Goal: Complete application form

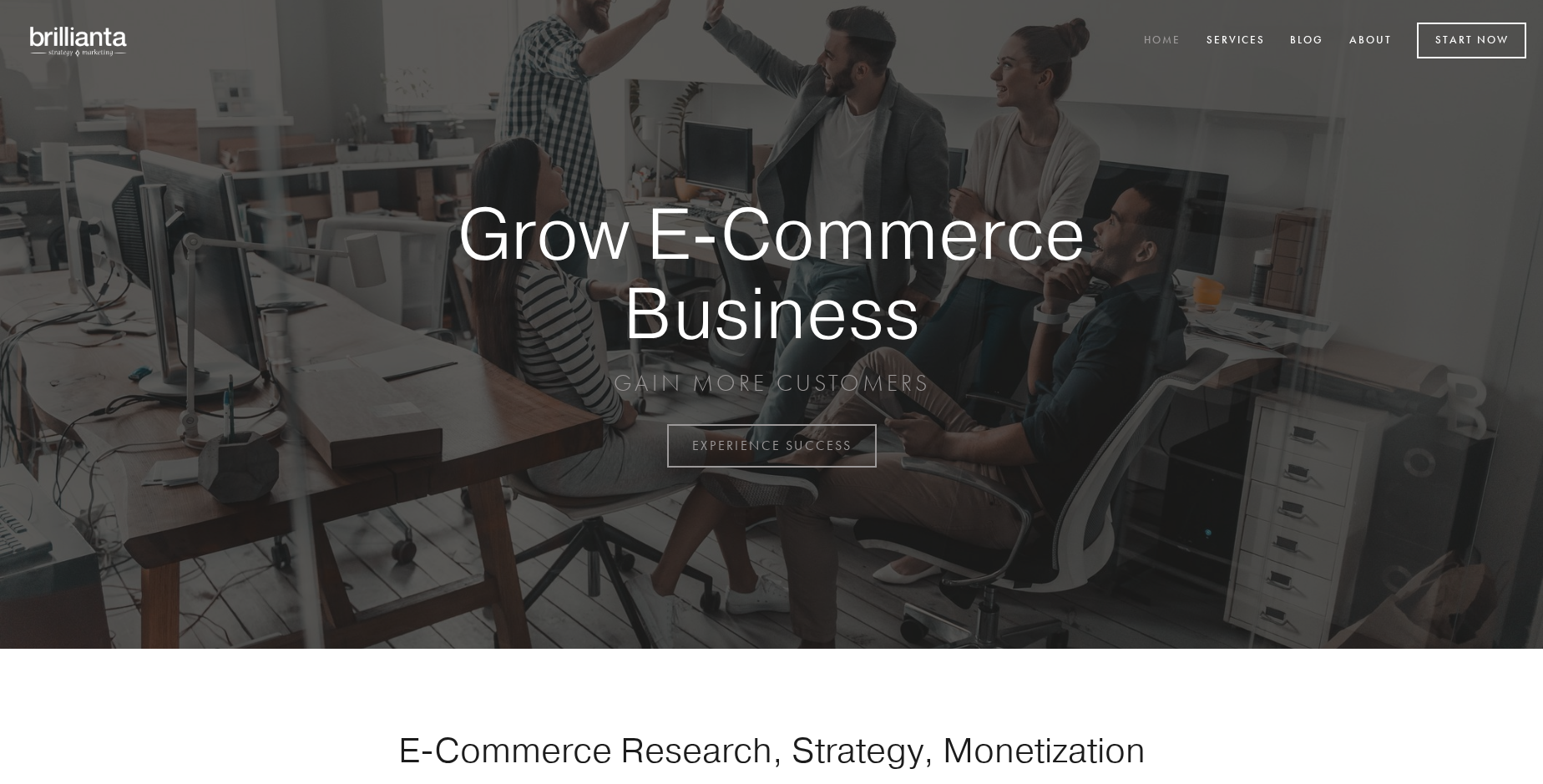
scroll to position [4377, 0]
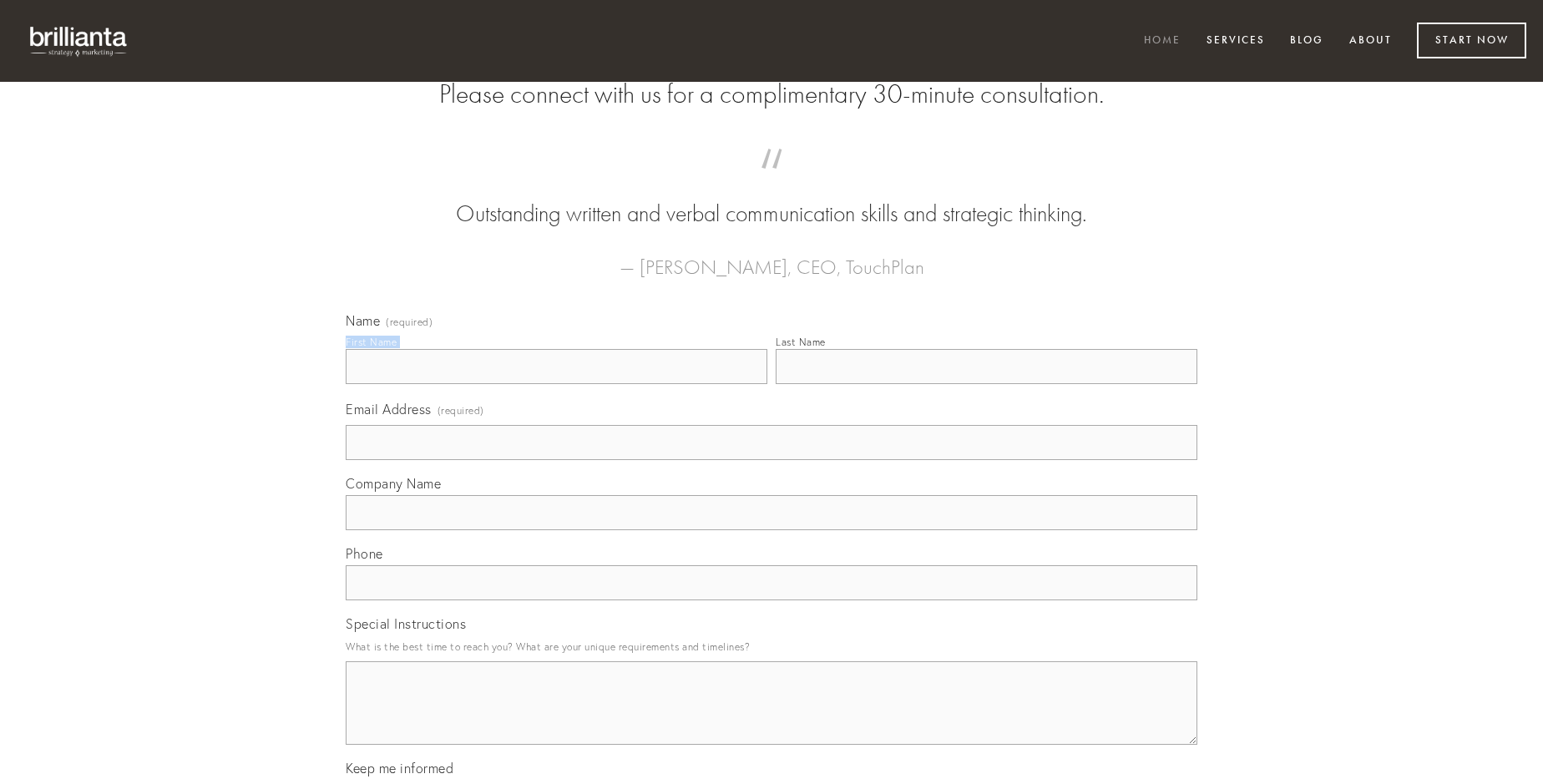
type input "[PERSON_NAME]"
click at [986, 384] on input "Last Name" at bounding box center [986, 366] width 421 height 35
type input "[PERSON_NAME]"
click at [771, 460] on input "Email Address (required)" at bounding box center [771, 442] width 851 height 35
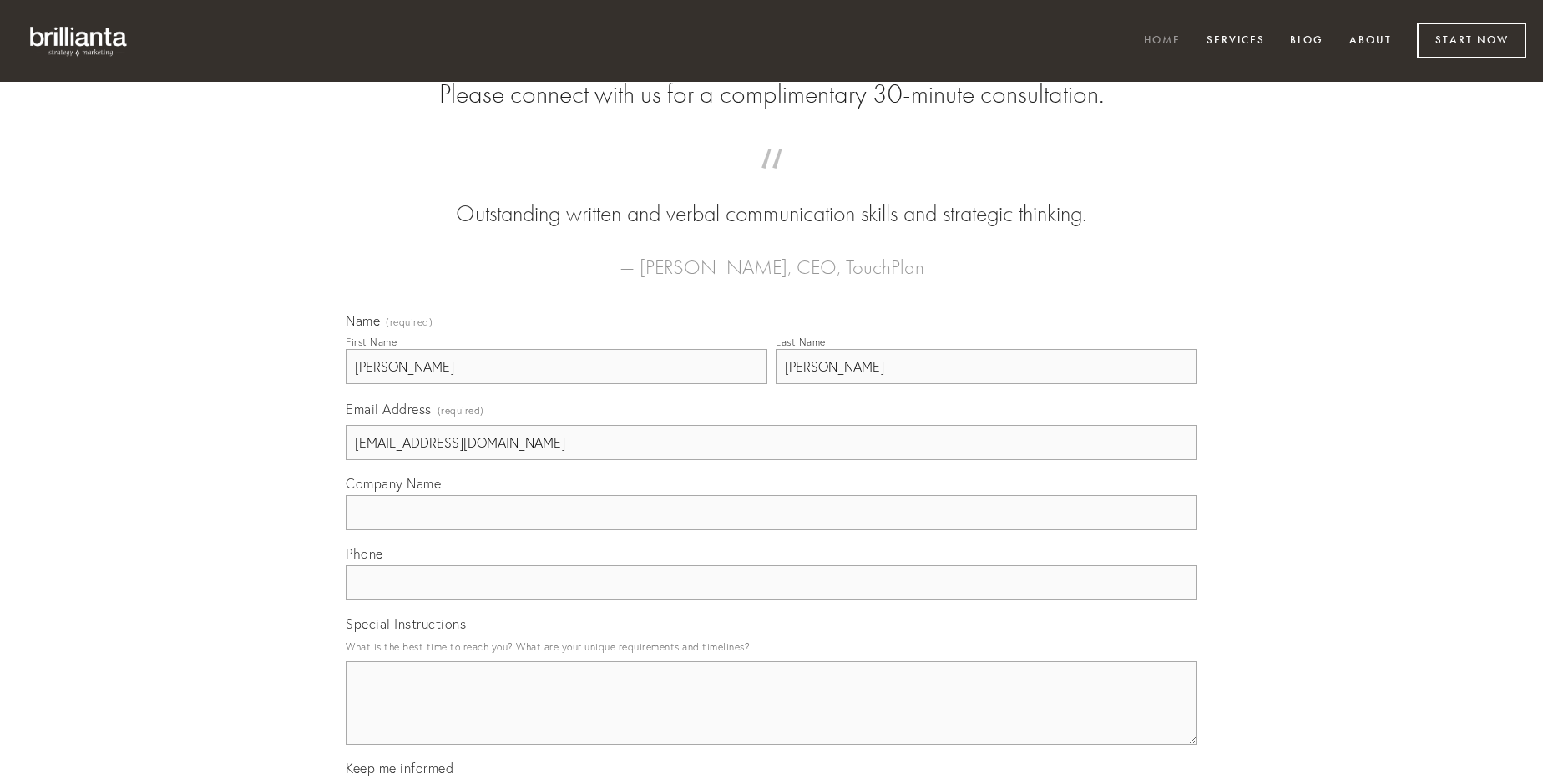
type input "[EMAIL_ADDRESS][DOMAIN_NAME]"
click at [771, 530] on input "Company Name" at bounding box center [771, 513] width 851 height 35
type input "adipiscor"
click at [771, 600] on input "text" at bounding box center [771, 582] width 851 height 35
click at [771, 718] on textarea "Special Instructions" at bounding box center [771, 702] width 851 height 84
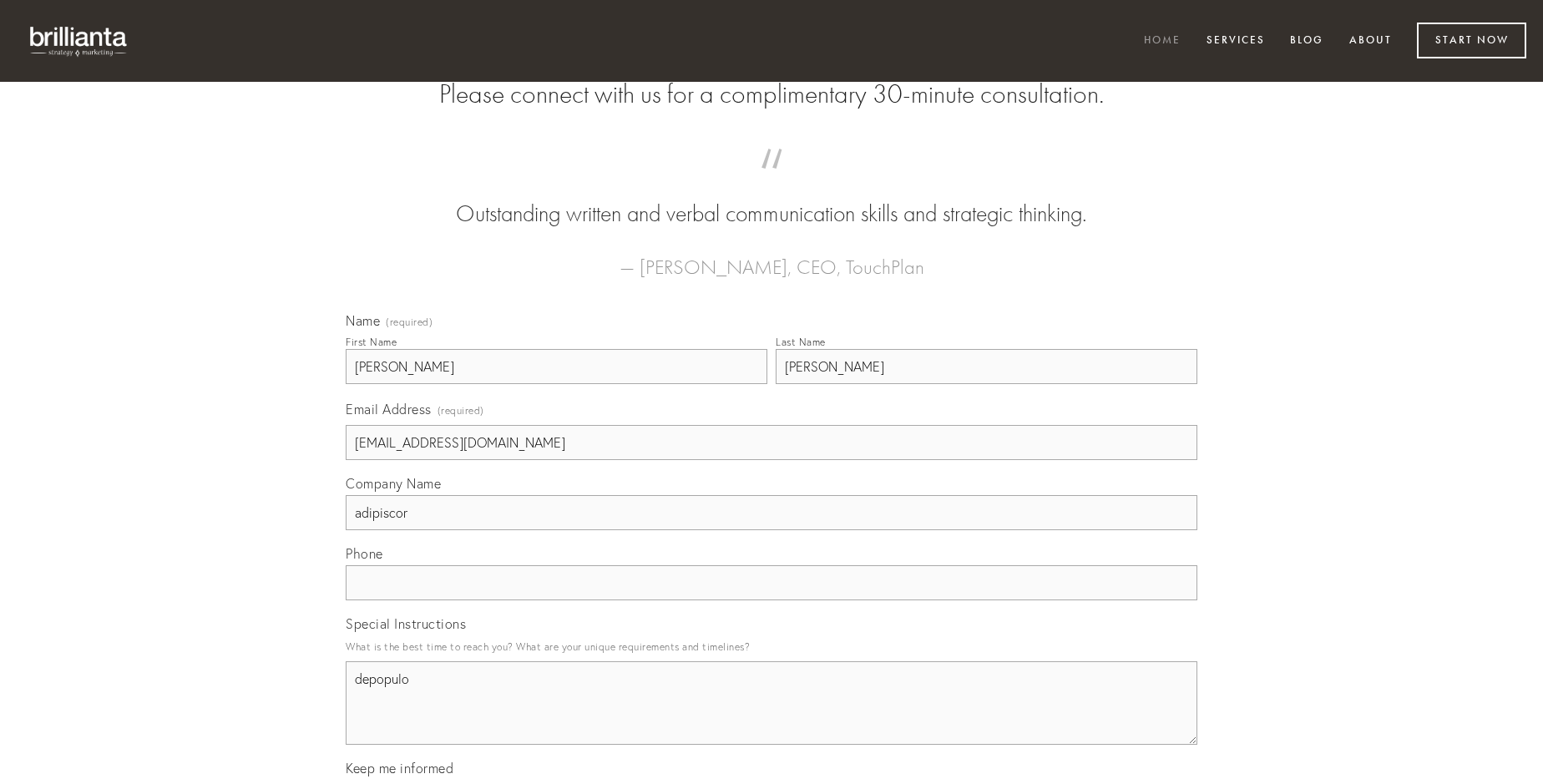
type textarea "depopulo"
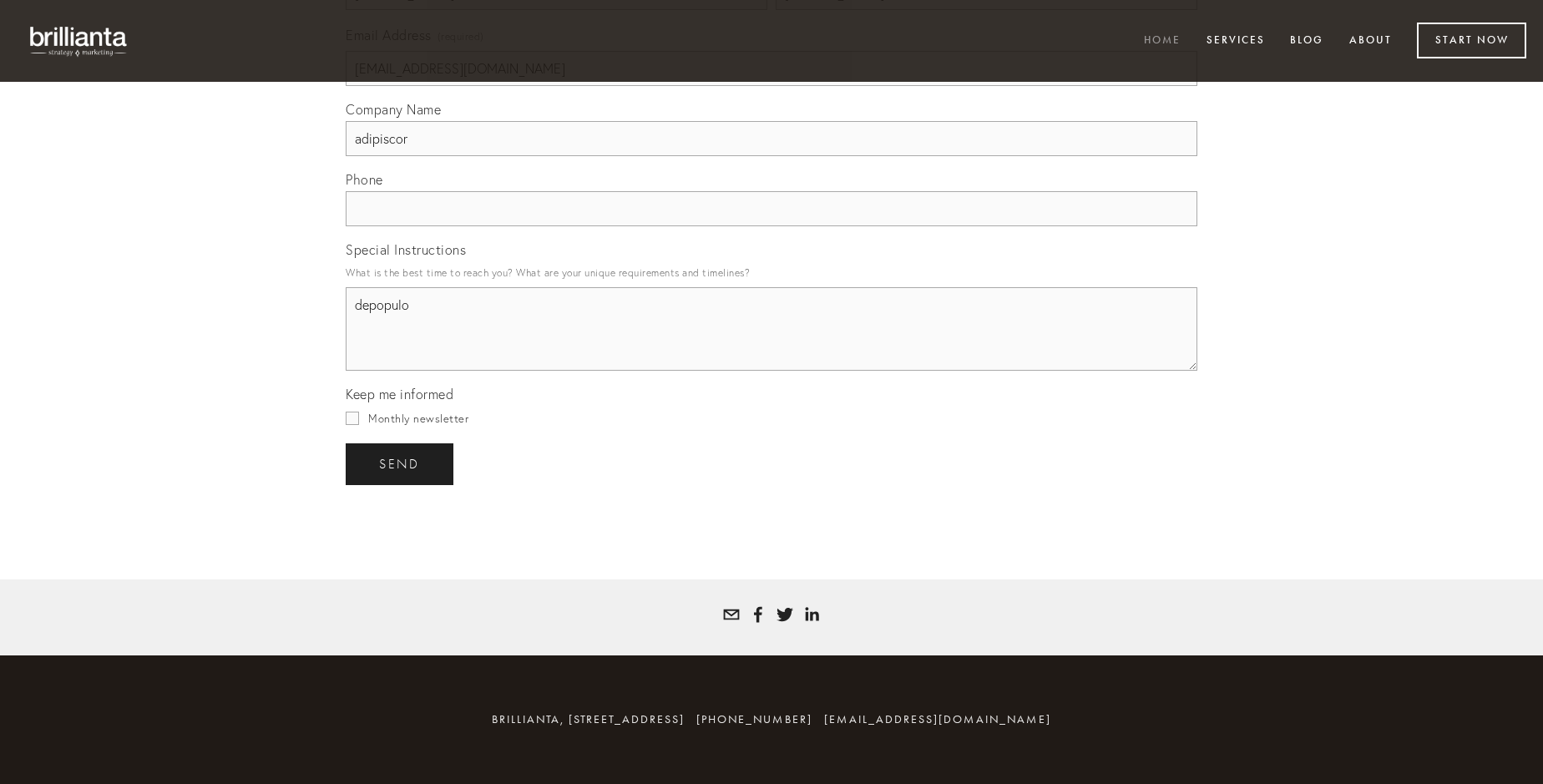
click at [401, 464] on span "send" at bounding box center [399, 464] width 40 height 15
